Goal: Information Seeking & Learning: Learn about a topic

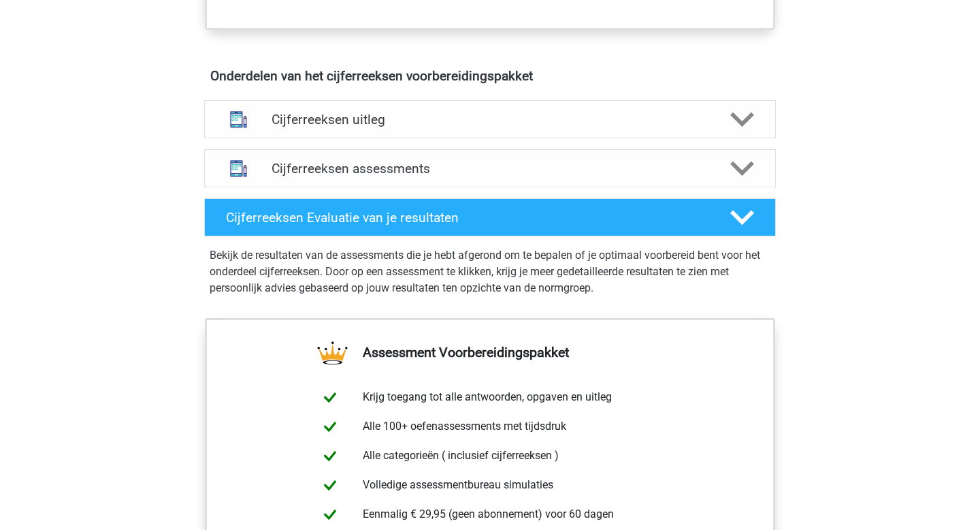
scroll to position [766, 0]
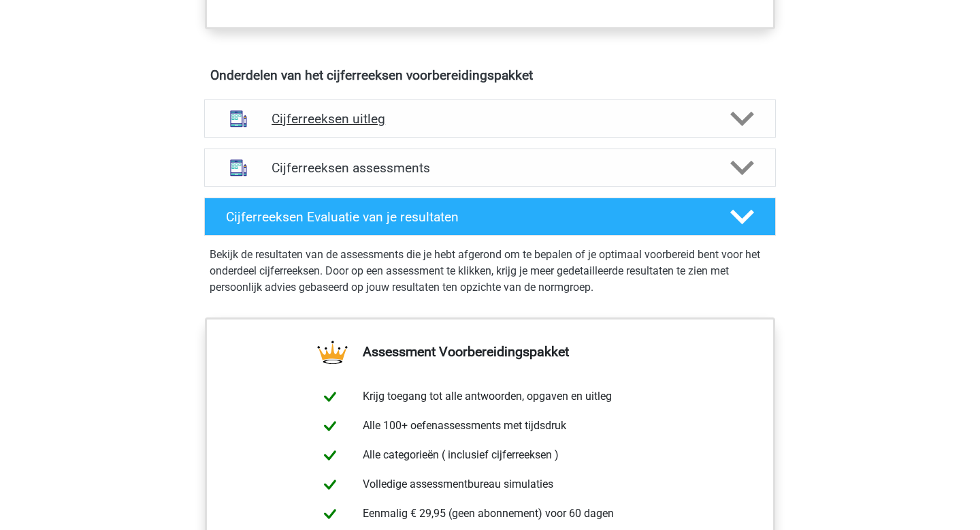
click at [640, 138] on div "Cijferreeksen uitleg" at bounding box center [490, 118] width 572 height 38
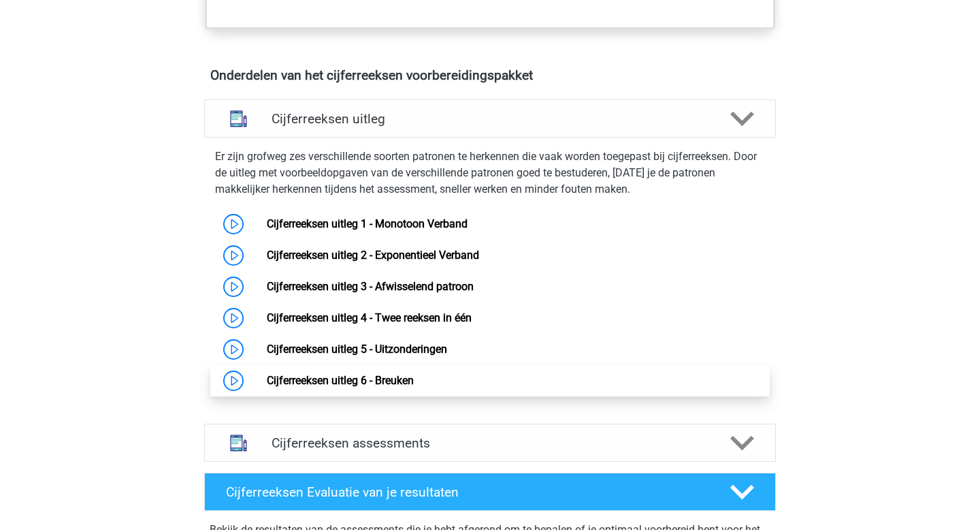
click at [267, 387] on link "Cijferreeksen uitleg 6 - Breuken" at bounding box center [340, 380] width 147 height 13
click at [398, 387] on link "Cijferreeksen uitleg 6 - Breuken" at bounding box center [340, 380] width 147 height 13
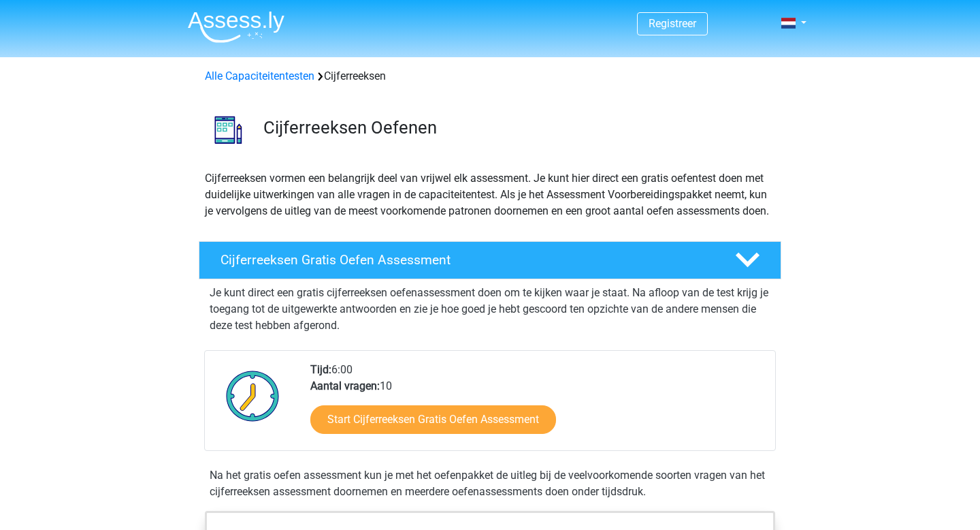
scroll to position [766, 0]
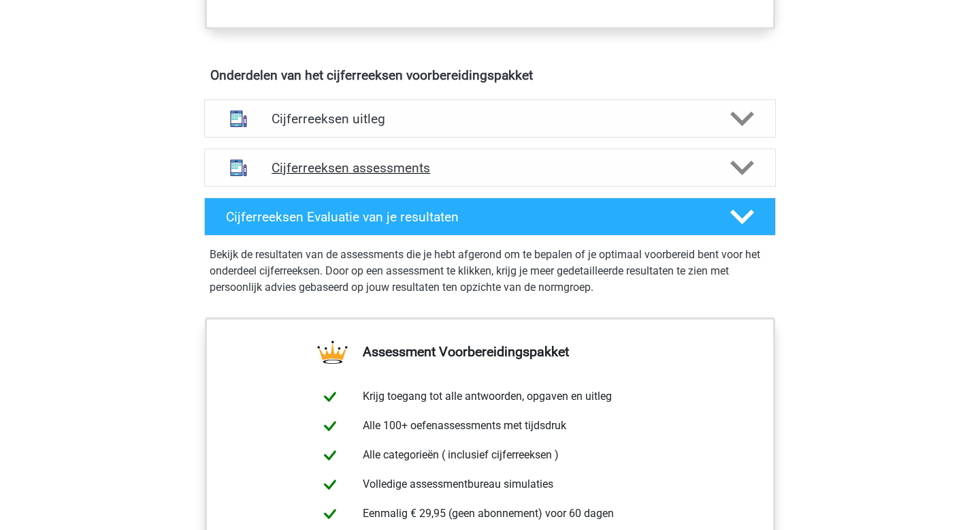
click at [376, 176] on h4 "Cijferreeksen assessments" at bounding box center [490, 168] width 437 height 16
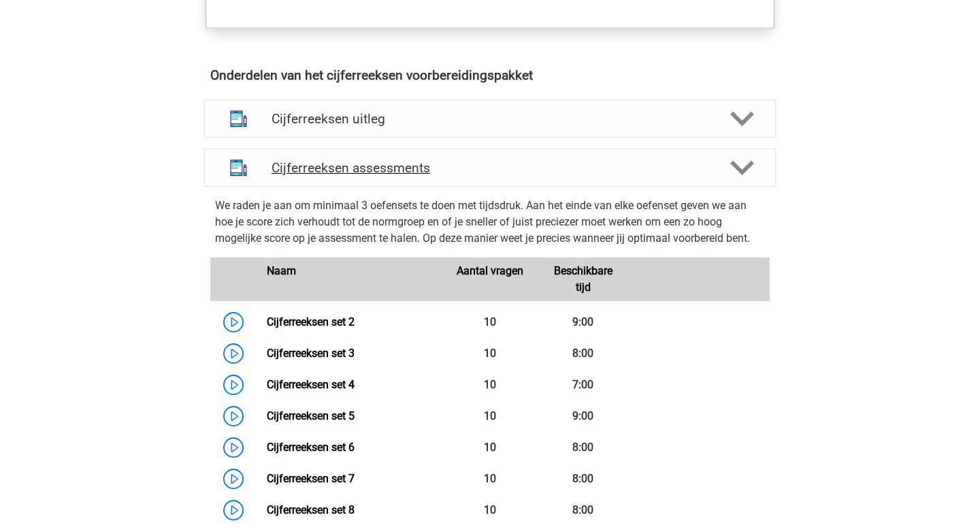
click at [376, 176] on h4 "Cijferreeksen assessments" at bounding box center [490, 168] width 437 height 16
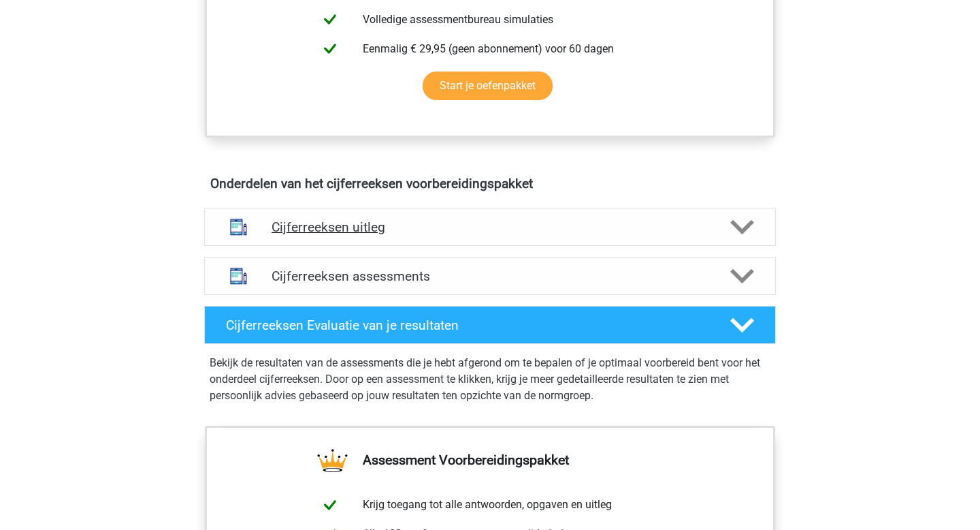
click at [376, 235] on h4 "Cijferreeksen uitleg" at bounding box center [490, 227] width 437 height 16
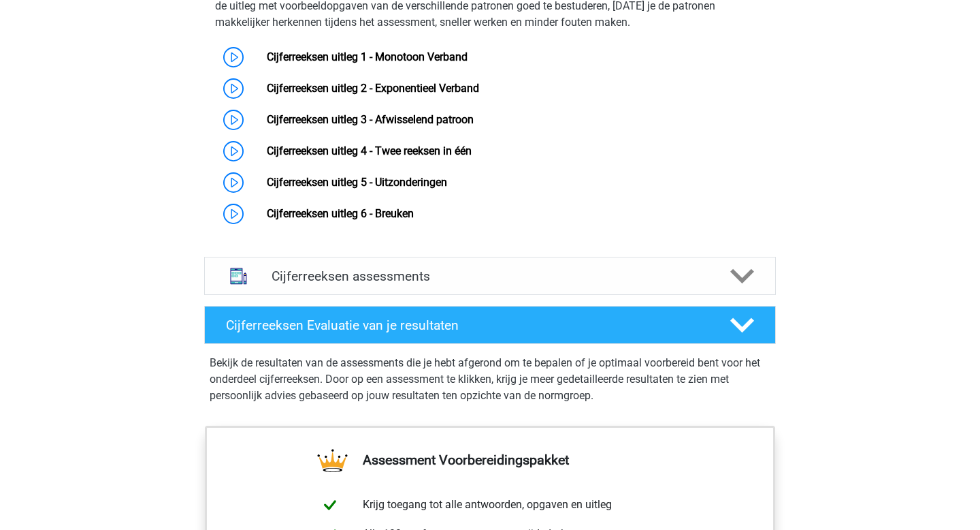
scroll to position [933, 0]
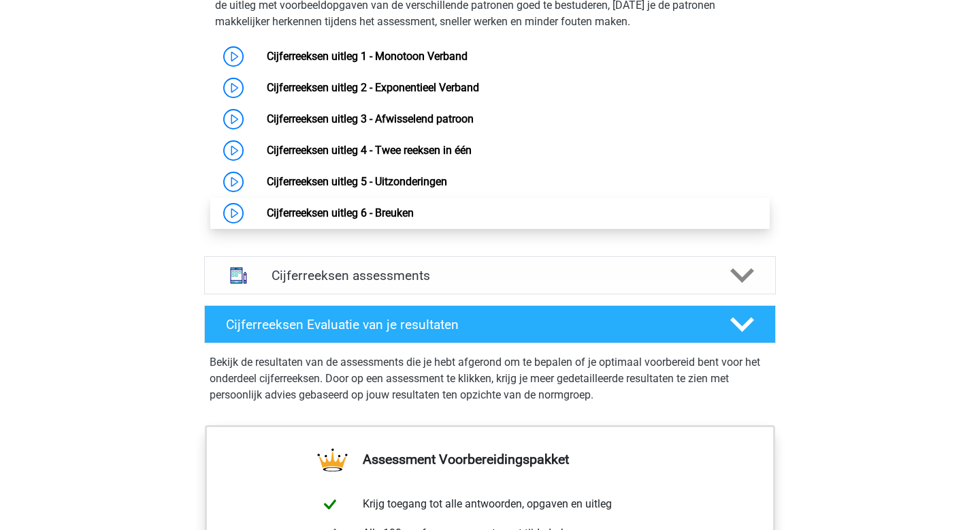
click at [267, 219] on link "Cijferreeksen uitleg 6 - Breuken" at bounding box center [340, 212] width 147 height 13
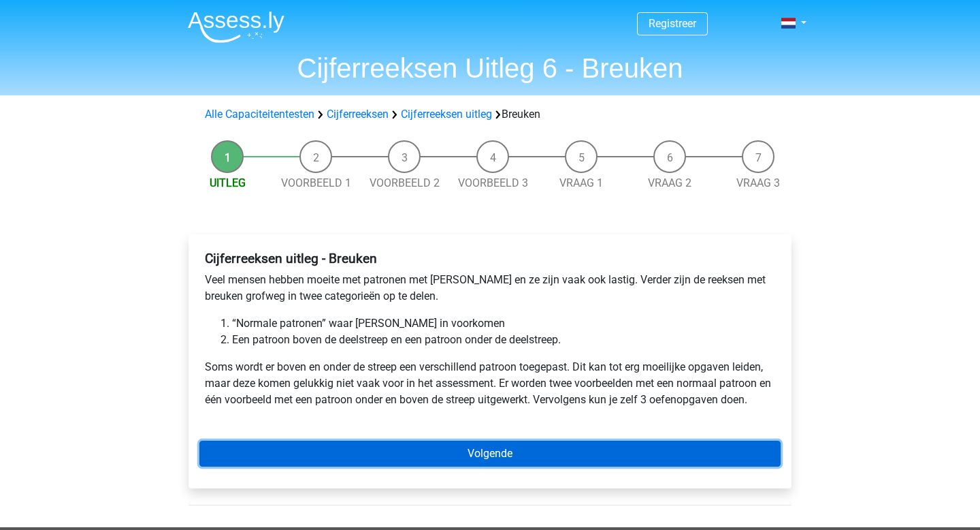
click at [346, 458] on link "Volgende" at bounding box center [489, 453] width 581 height 26
click at [327, 457] on link "Volgende" at bounding box center [489, 453] width 581 height 26
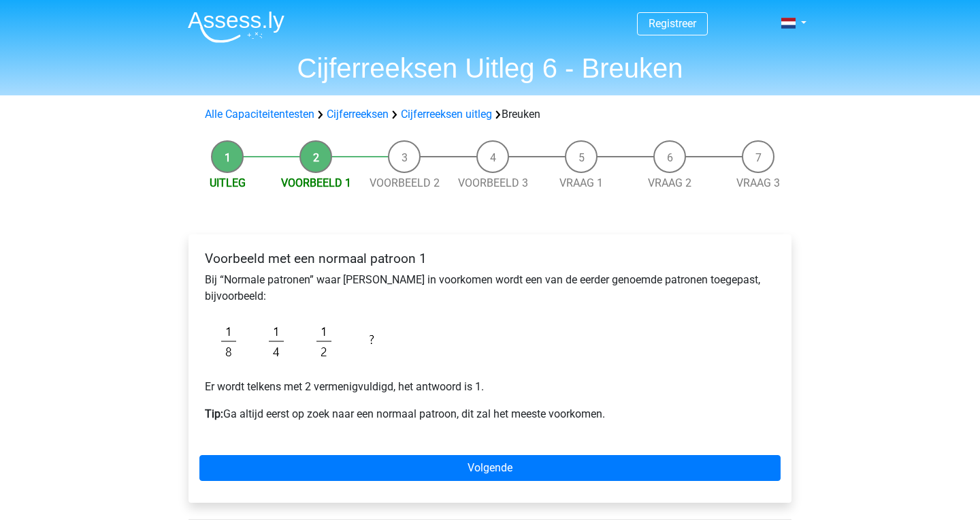
scroll to position [71, 0]
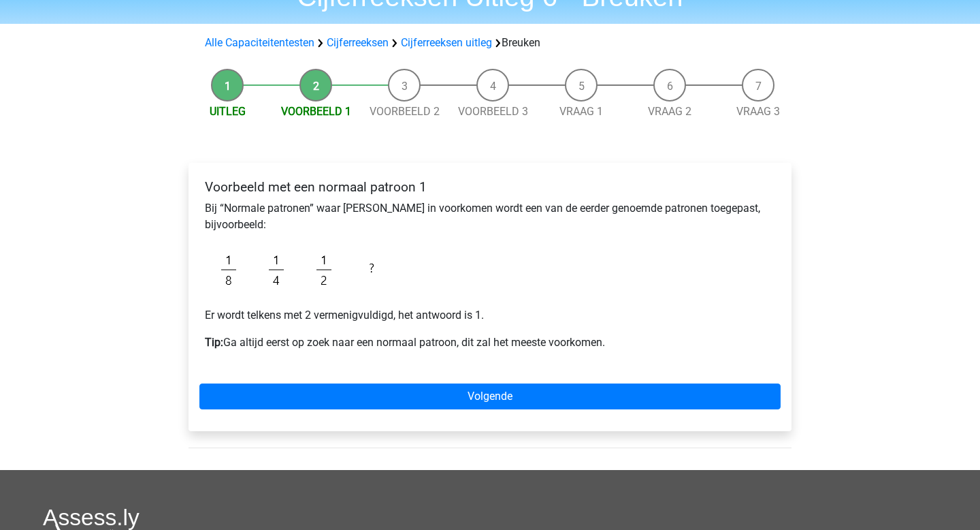
click at [228, 92] on li "Uitleg" at bounding box center [227, 94] width 88 height 51
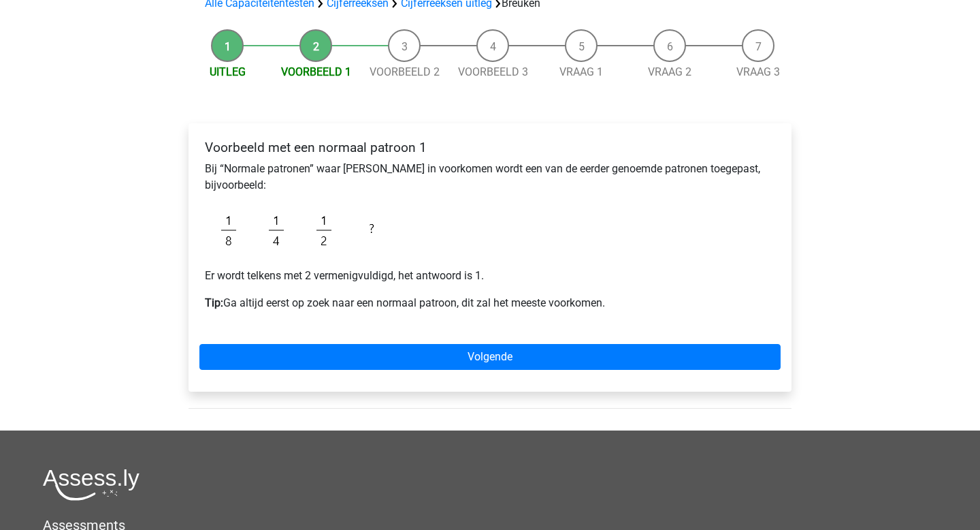
scroll to position [119, 0]
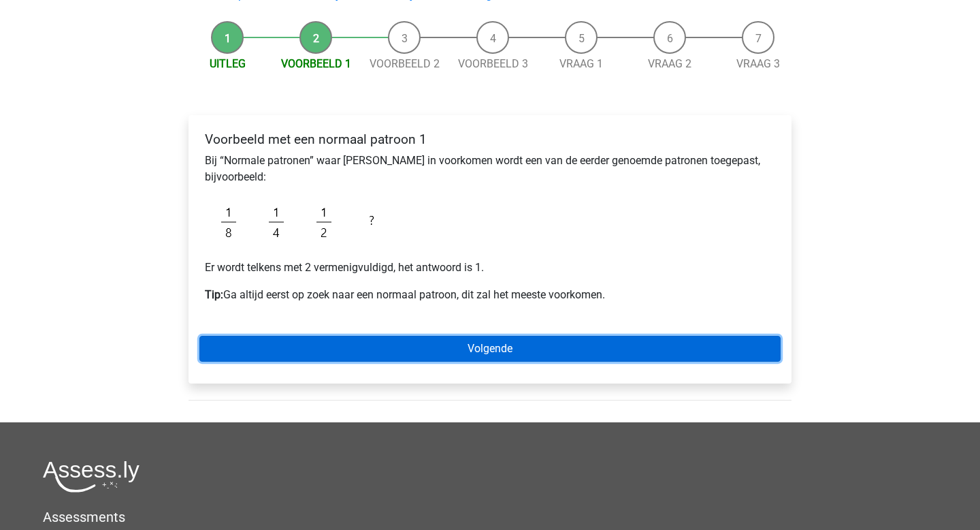
click at [338, 349] on link "Volgende" at bounding box center [489, 349] width 581 height 26
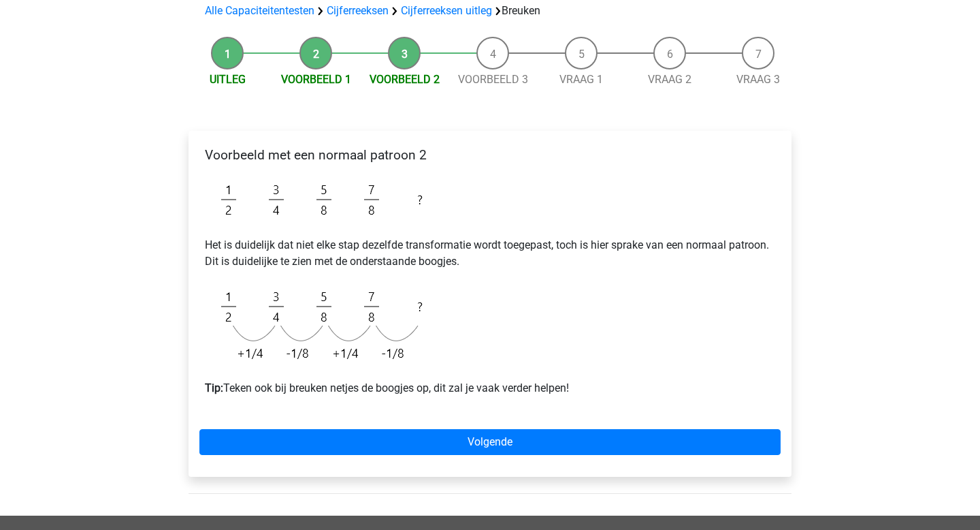
scroll to position [106, 0]
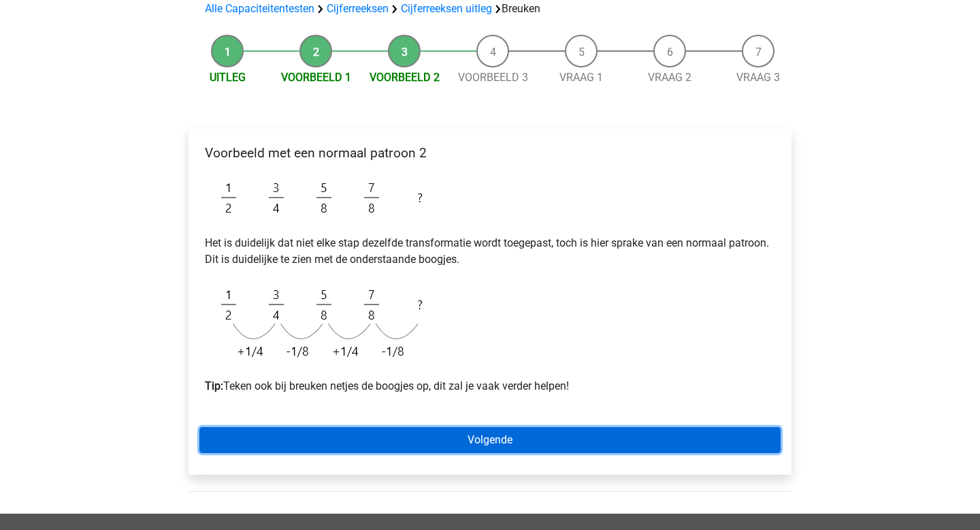
click at [244, 444] on link "Volgende" at bounding box center [489, 440] width 581 height 26
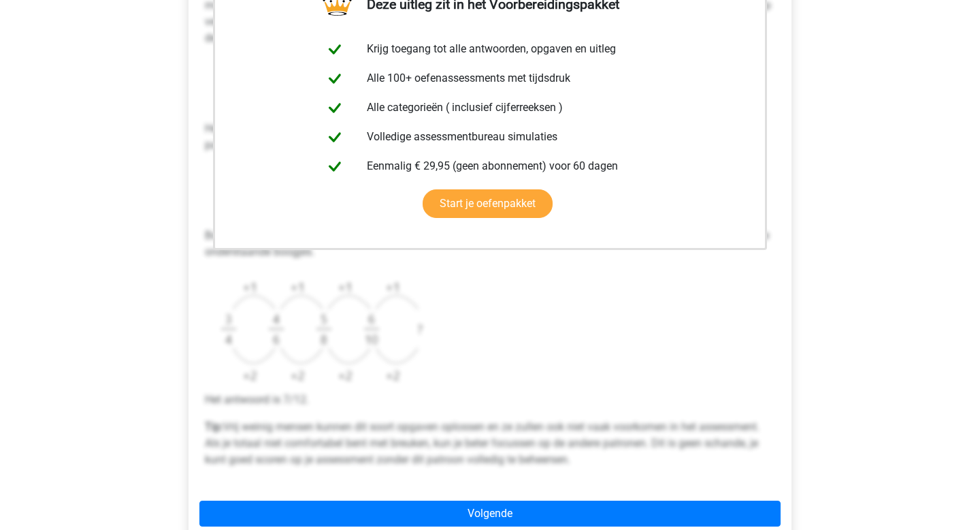
scroll to position [532, 0]
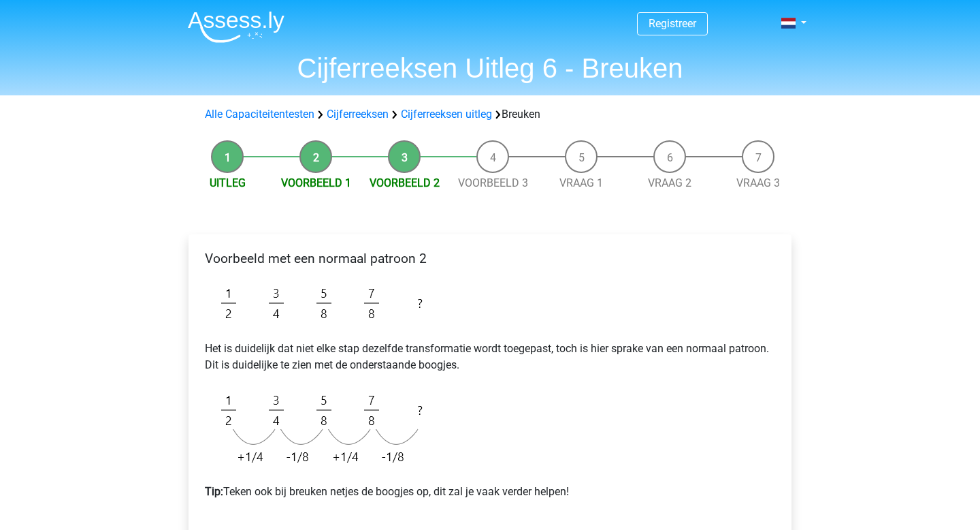
scroll to position [106, 0]
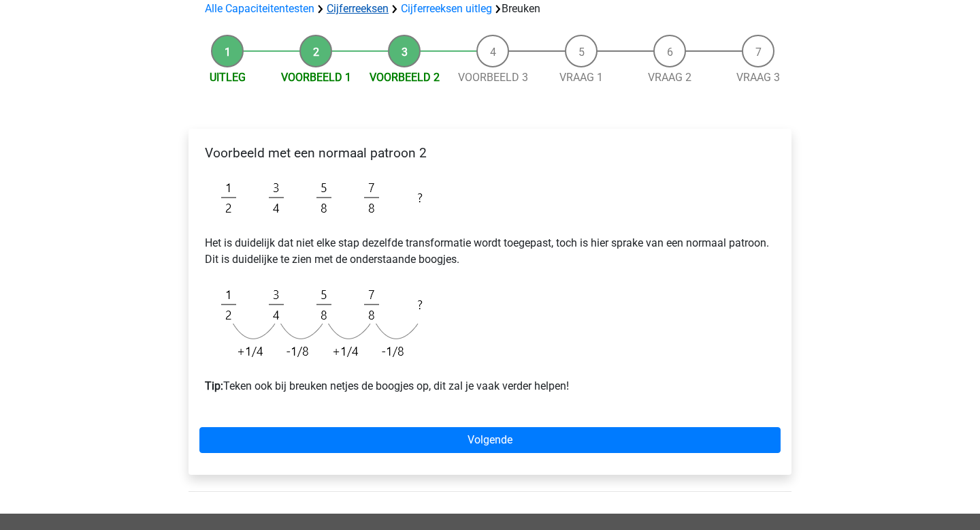
click at [353, 12] on link "Cijferreeksen" at bounding box center [358, 8] width 62 height 13
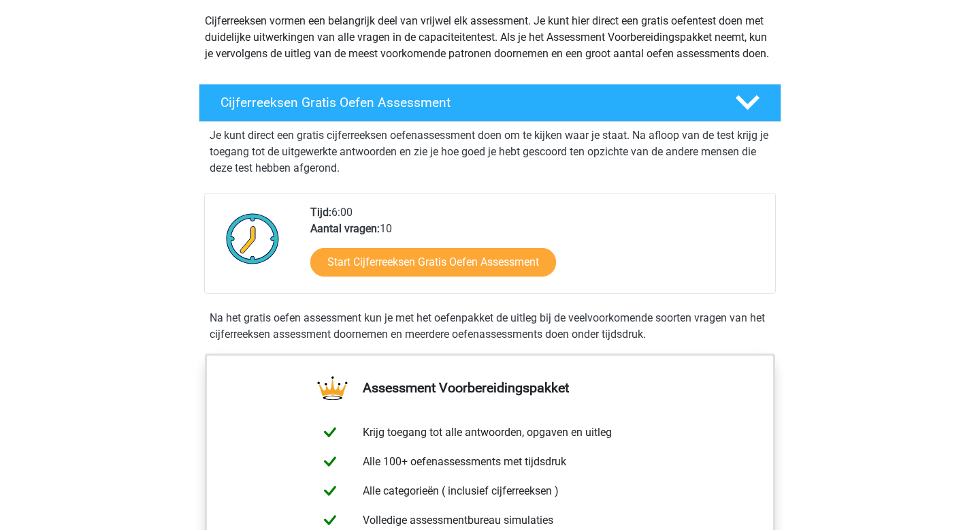
scroll to position [157, 0]
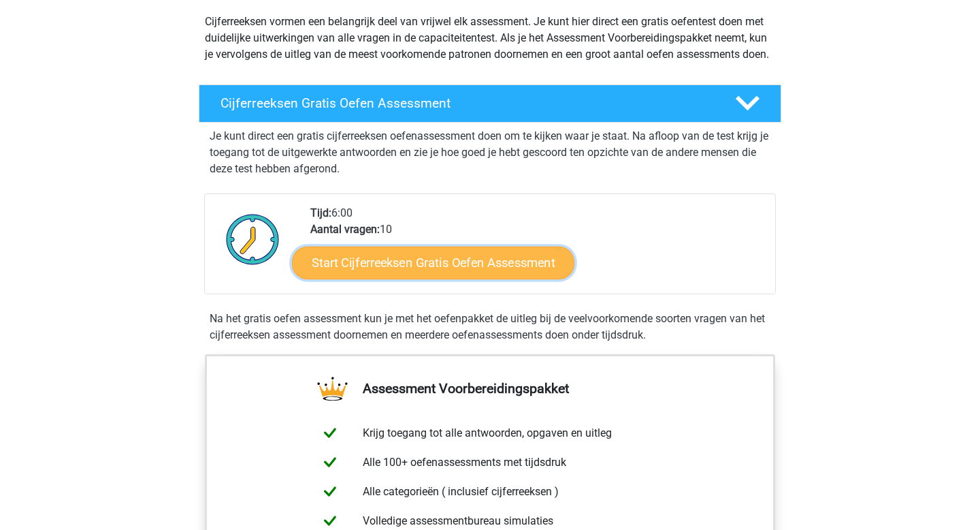
click at [372, 278] on link "Start Cijferreeksen Gratis Oefen Assessment" at bounding box center [433, 262] width 282 height 33
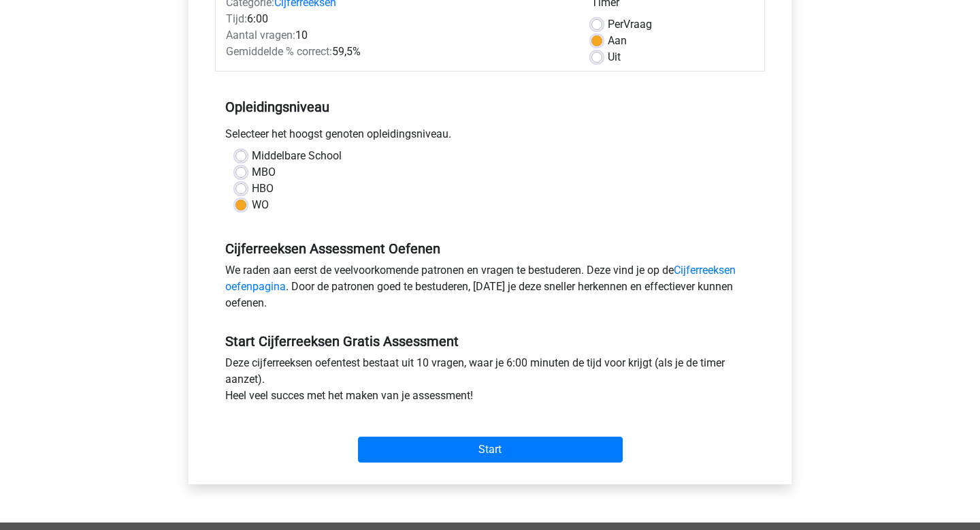
scroll to position [235, 0]
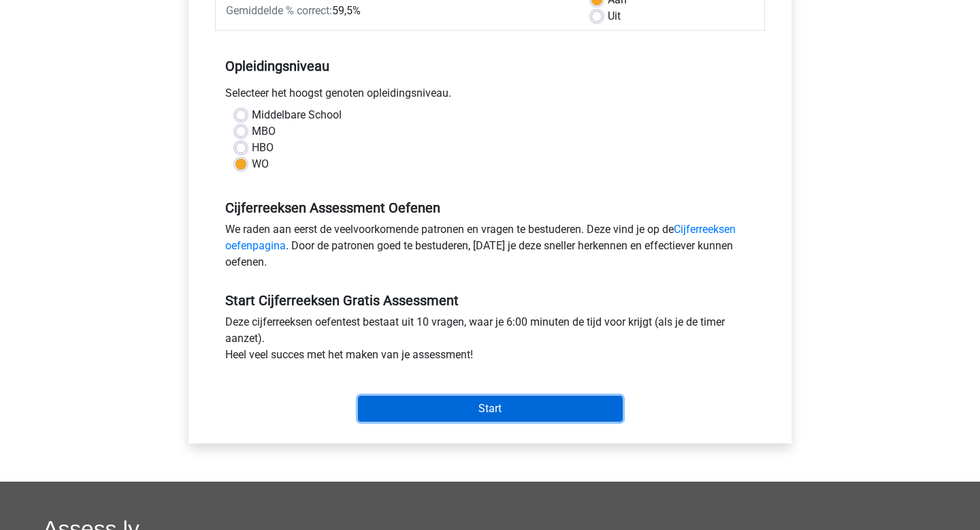
click at [434, 408] on input "Start" at bounding box center [490, 408] width 265 height 26
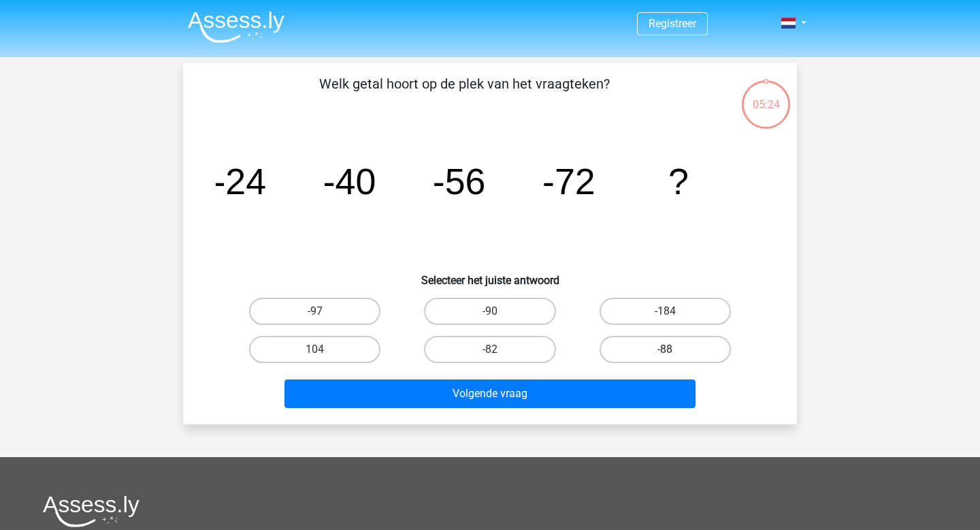
click at [688, 353] on label "-88" at bounding box center [665, 349] width 131 height 27
click at [674, 353] on input "-88" at bounding box center [669, 353] width 9 height 9
radio input "true"
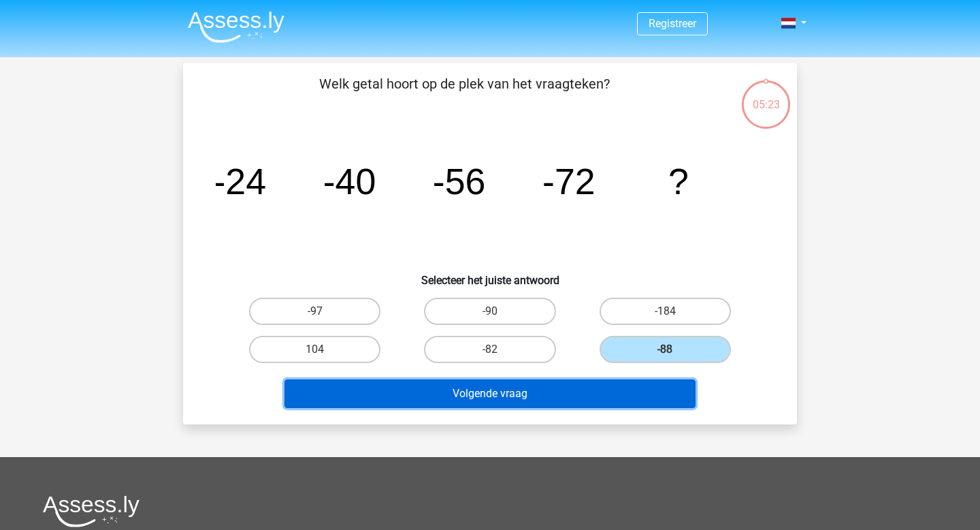
click at [606, 393] on button "Volgende vraag" at bounding box center [491, 393] width 412 height 29
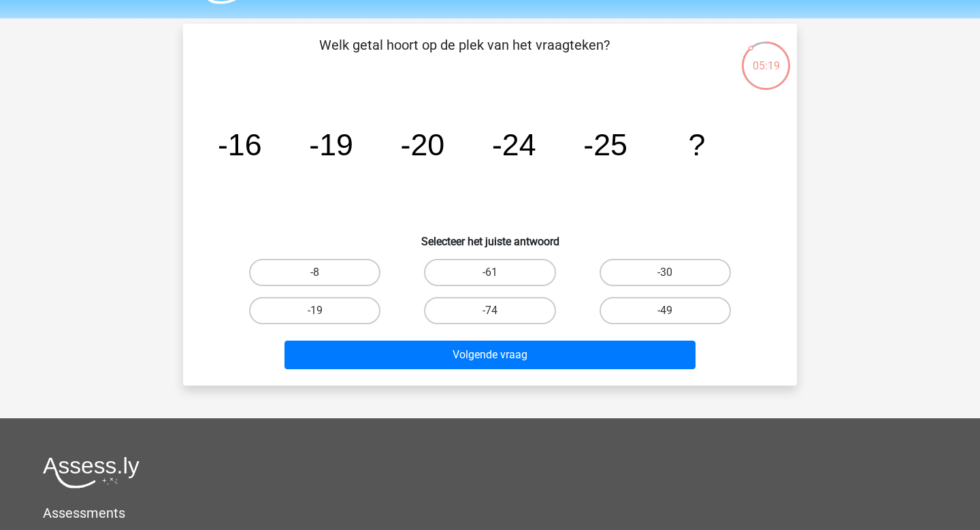
scroll to position [37, 0]
